Goal: Navigation & Orientation: Find specific page/section

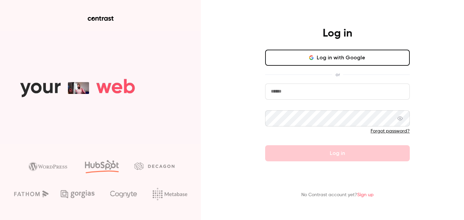
type input "**********"
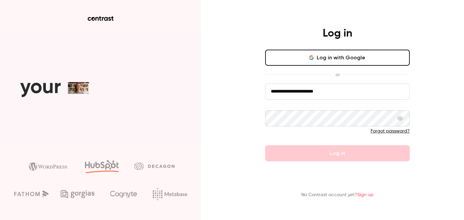
click at [335, 58] on button "Log in with Google" at bounding box center [337, 58] width 145 height 16
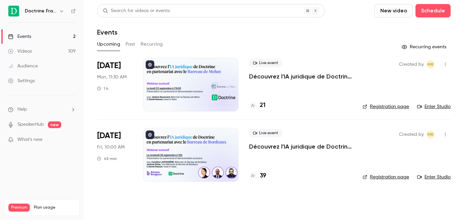
click at [28, 37] on div "Events" at bounding box center [19, 36] width 23 height 7
click at [56, 12] on div "Doctrine France" at bounding box center [45, 11] width 41 height 8
click at [61, 11] on icon "button" at bounding box center [61, 10] width 5 height 5
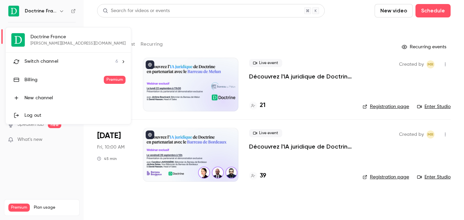
click at [51, 63] on span "Switch channel" at bounding box center [41, 61] width 34 height 7
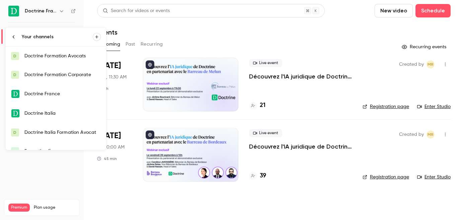
click at [52, 58] on div "Doctrine Formation Avocats" at bounding box center [62, 56] width 76 height 7
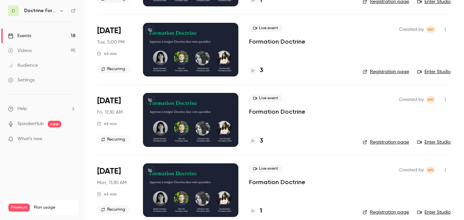
scroll to position [247, 0]
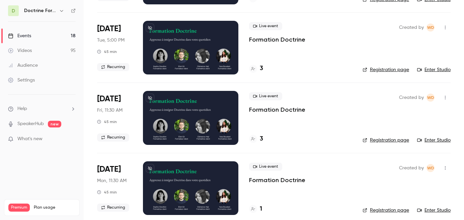
click at [400, 140] on link "Registration page" at bounding box center [386, 140] width 47 height 7
